Goal: Transaction & Acquisition: Purchase product/service

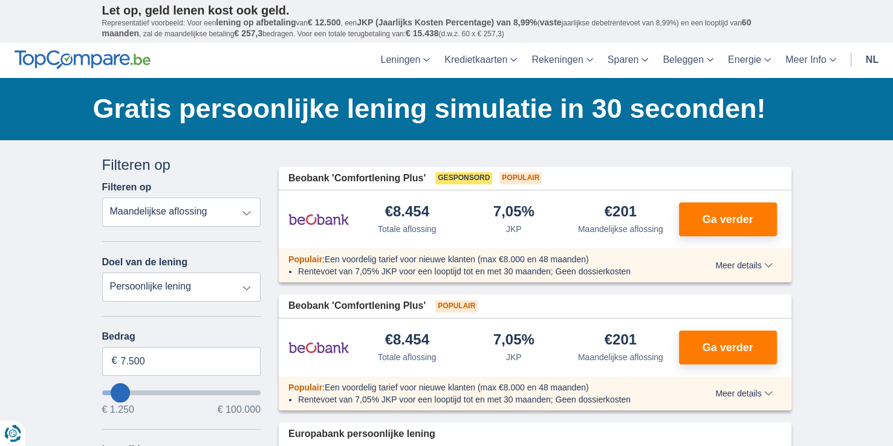
drag, startPoint x: 0, startPoint y: 0, endPoint x: 244, endPoint y: 290, distance: 379.0
click at [244, 290] on select "Persoonlijke lening Auto Moto / fiets Mobilhome / caravan Renovatie Energie Sch…" at bounding box center [181, 287] width 159 height 29
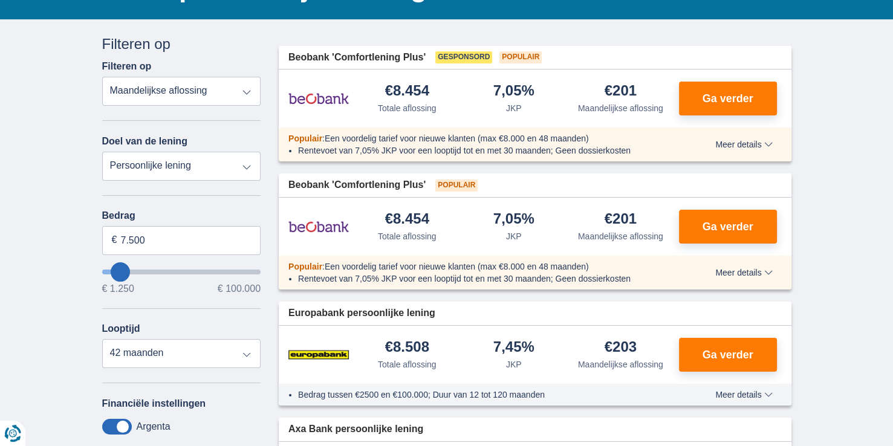
type input "8.250"
type input "8250"
select select "48"
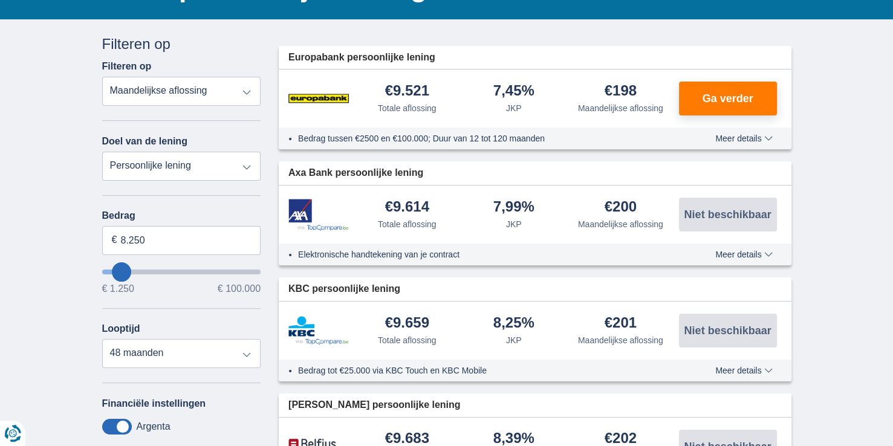
type input "97.250"
type input "97250"
select select "120"
type input "97250"
click at [247, 270] on input "wantToBorrow" at bounding box center [181, 272] width 159 height 5
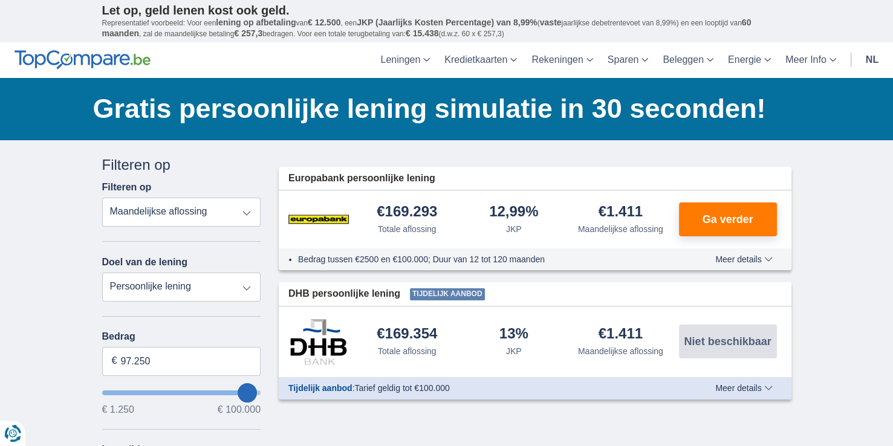
type input "94.250"
type input "93250"
type input "47.250"
type input "47250"
click at [177, 391] on input "wantToBorrow" at bounding box center [181, 393] width 159 height 5
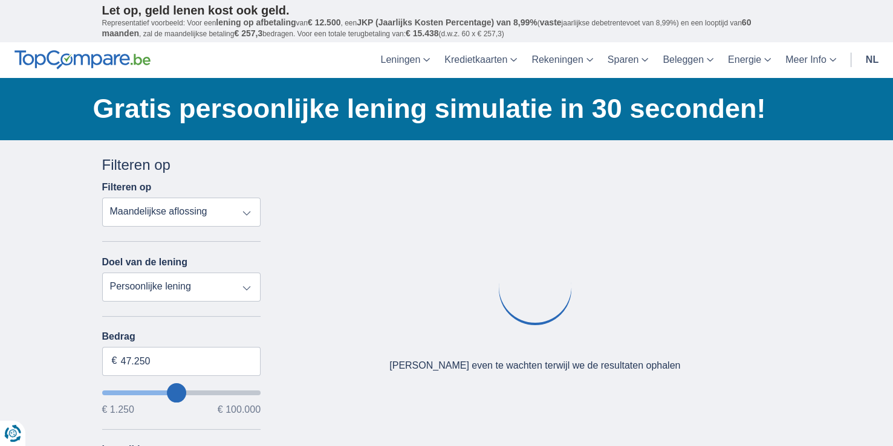
type input "64.250"
type input "64250"
click at [200, 391] on input "wantToBorrow" at bounding box center [181, 393] width 159 height 5
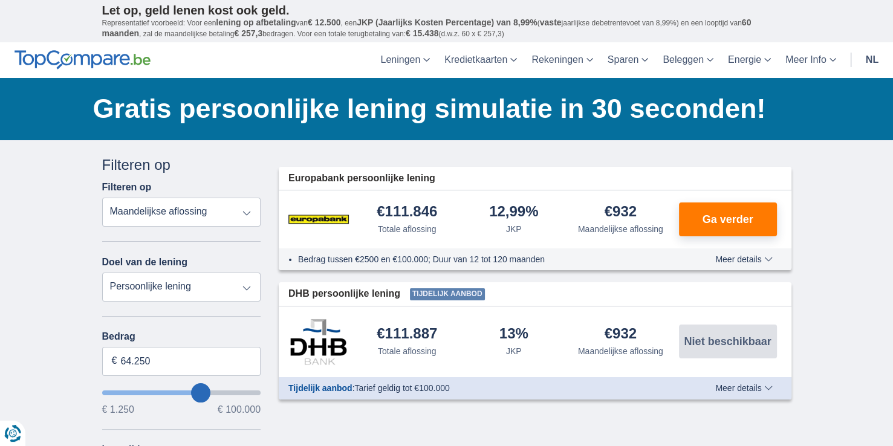
type input "56.250"
type input "56250"
click at [189, 391] on input "wantToBorrow" at bounding box center [181, 393] width 159 height 5
click at [197, 391] on input "wantToBorrow" at bounding box center [181, 393] width 159 height 5
type input "65.250"
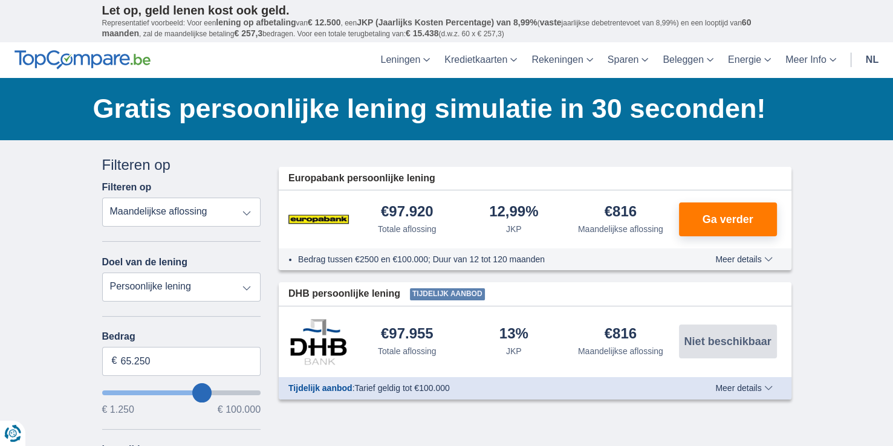
type input "65250"
click at [201, 391] on input "wantToBorrow" at bounding box center [181, 393] width 159 height 5
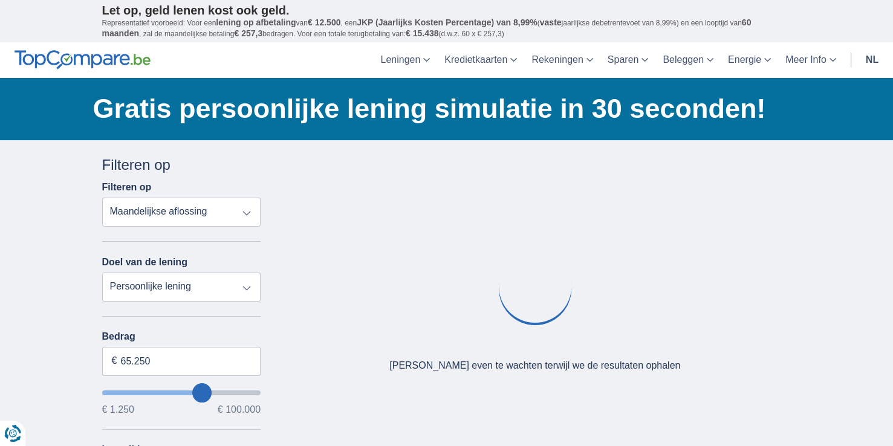
type input "56.250"
type input "56250"
click at [189, 391] on input "wantToBorrow" at bounding box center [181, 393] width 159 height 5
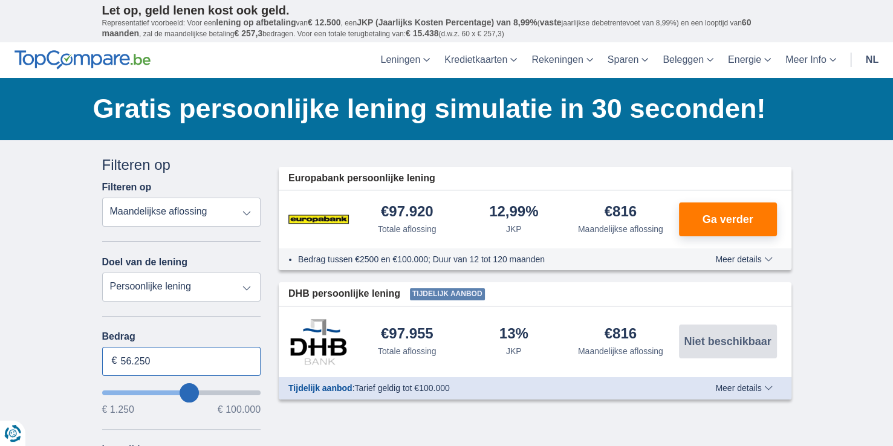
drag, startPoint x: 161, startPoint y: 362, endPoint x: 82, endPoint y: 362, distance: 79.8
click at [82, 362] on div "× widget.non-eligible-application.title widget.non-eligible-application.text no…" at bounding box center [446, 449] width 893 height 619
type input "60.000"
type input "60250"
click at [58, 312] on div "× widget.non-eligible-application.title widget.non-eligible-application.text no…" at bounding box center [446, 449] width 893 height 619
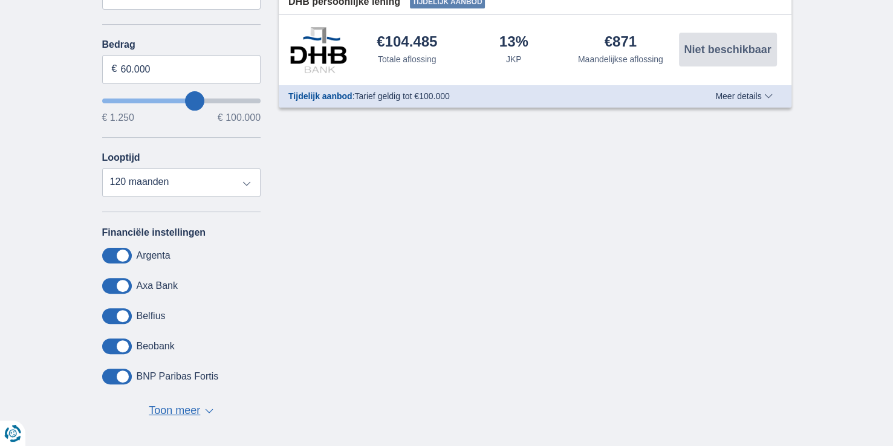
scroll to position [302, 0]
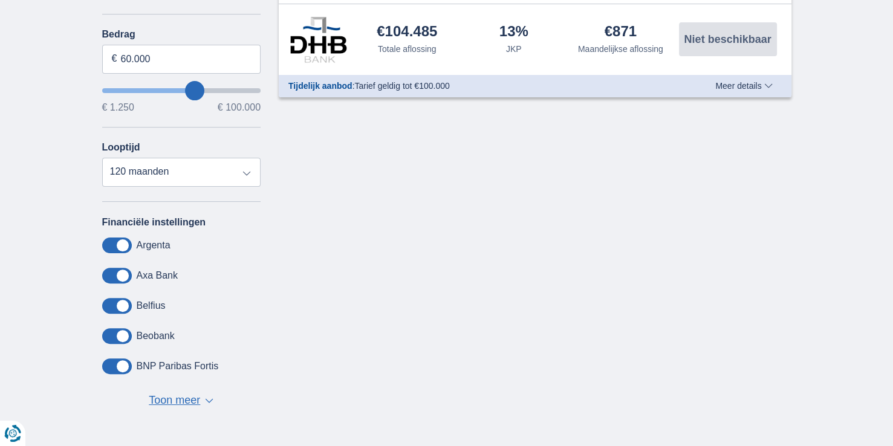
scroll to position [121, 0]
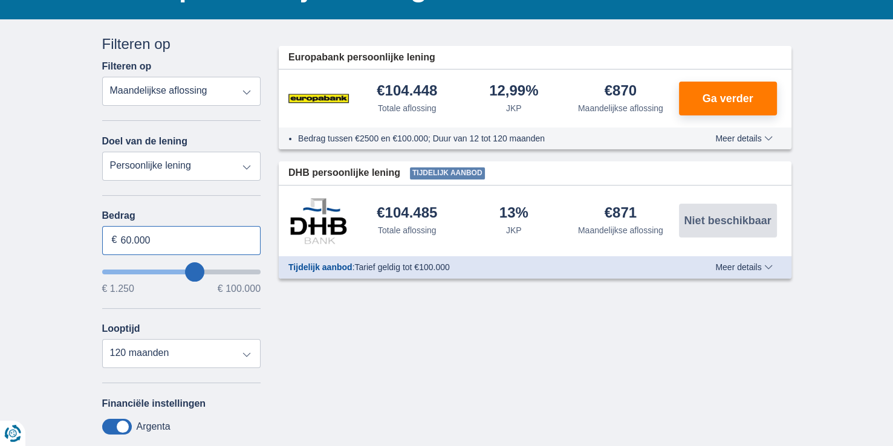
drag, startPoint x: 160, startPoint y: 242, endPoint x: 121, endPoint y: 241, distance: 38.7
click at [121, 239] on input "60.000" at bounding box center [181, 240] width 159 height 29
type input "50.000"
type input "50250"
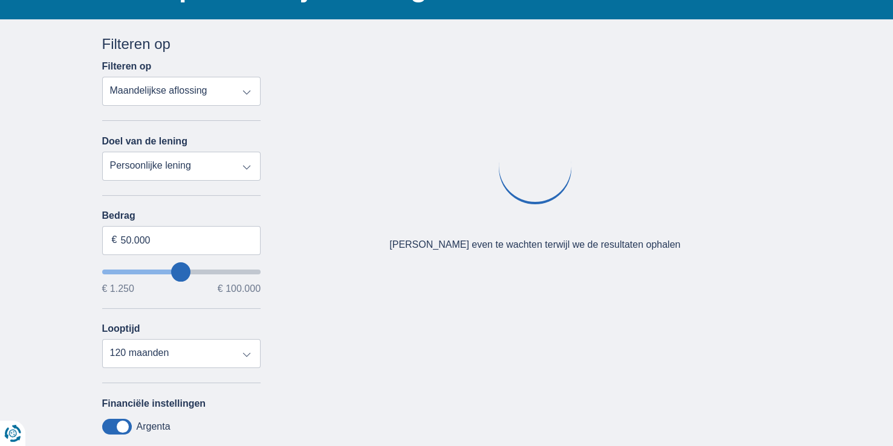
click at [382, 327] on div "Annuleren Filters Filteren op Filteren op Totale aflossing JKP Maandelijkse afl…" at bounding box center [446, 321] width 707 height 575
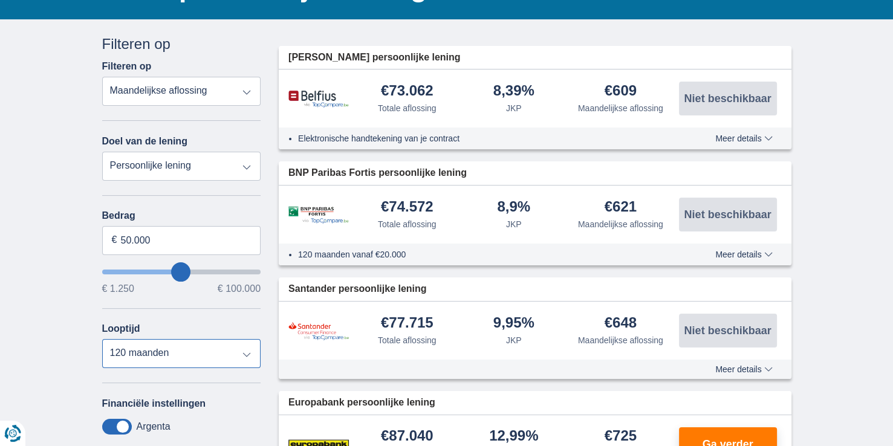
click at [247, 351] on select "12 maanden 18 maanden 24 maanden 30 maanden 36 maanden 42 maanden 48 maanden 60…" at bounding box center [181, 353] width 159 height 29
select select "84"
click at [102, 339] on select "12 maanden 18 maanden 24 maanden 30 maanden 36 maanden 42 maanden 48 maanden 60…" at bounding box center [181, 353] width 159 height 29
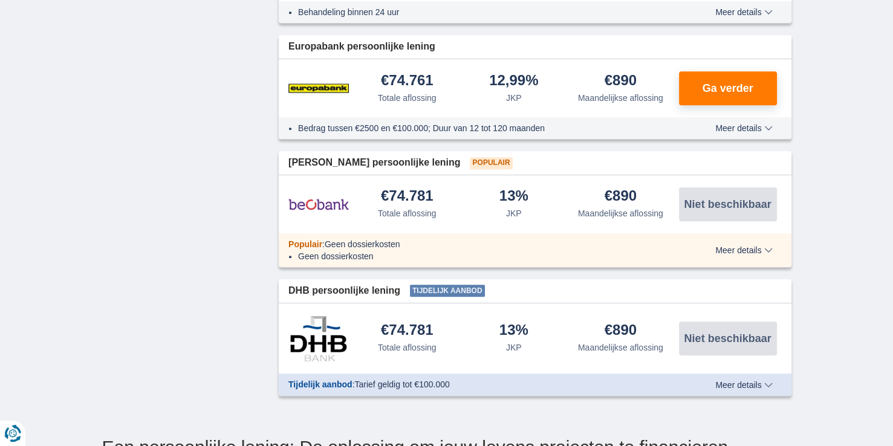
scroll to position [907, 0]
